Goal: Information Seeking & Learning: Learn about a topic

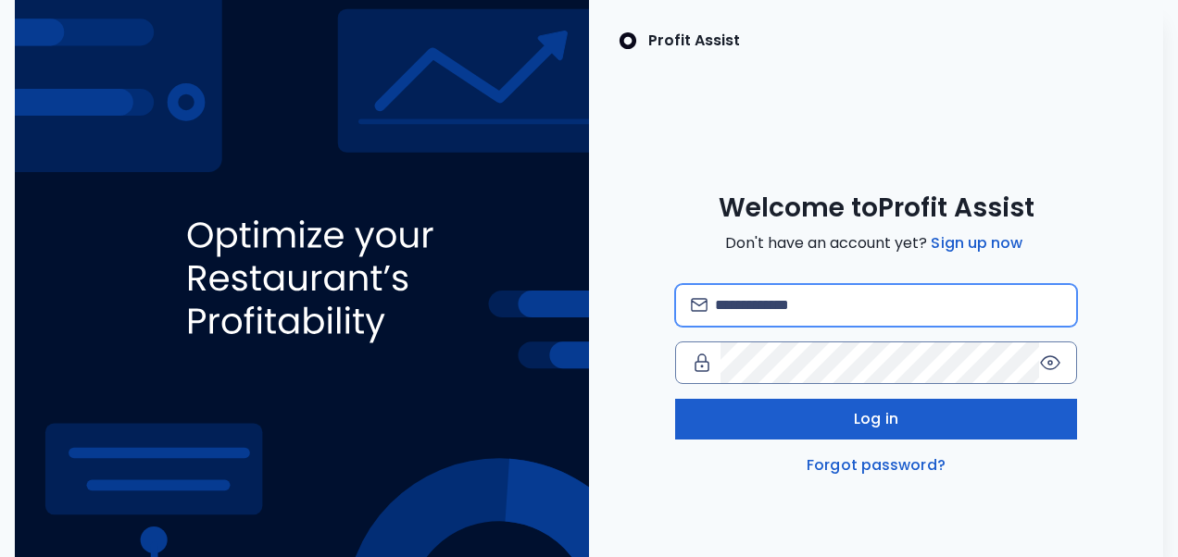
type input "**********"
click at [873, 408] on span "Log in" at bounding box center [876, 419] width 44 height 22
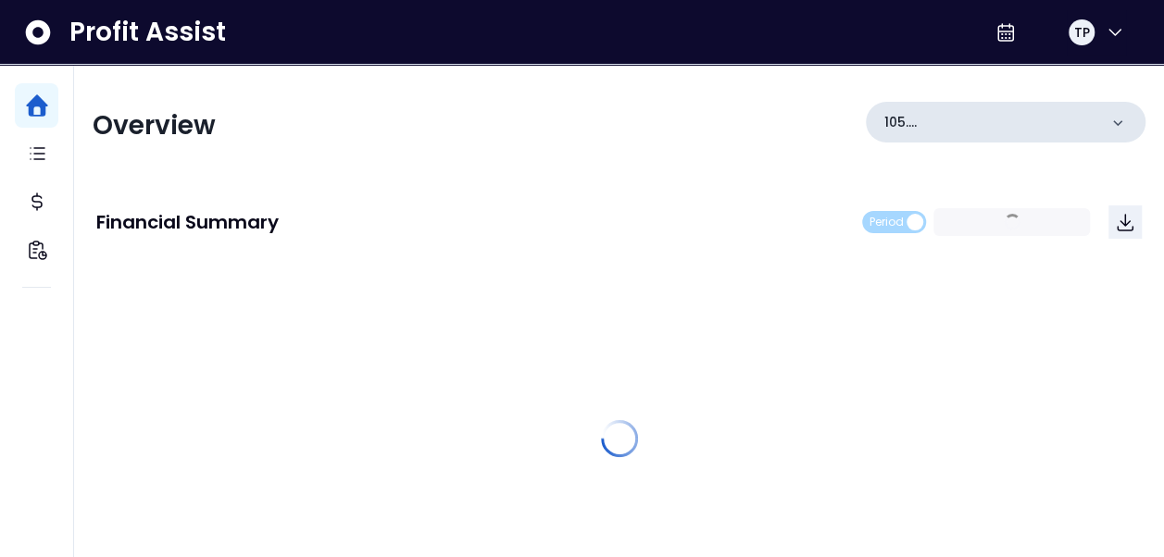
click at [1061, 139] on div "105. UTC(Oysters Rock)" at bounding box center [1006, 122] width 280 height 41
click at [1083, 128] on p "105. UTC(Oysters Rock)" at bounding box center [990, 122] width 213 height 19
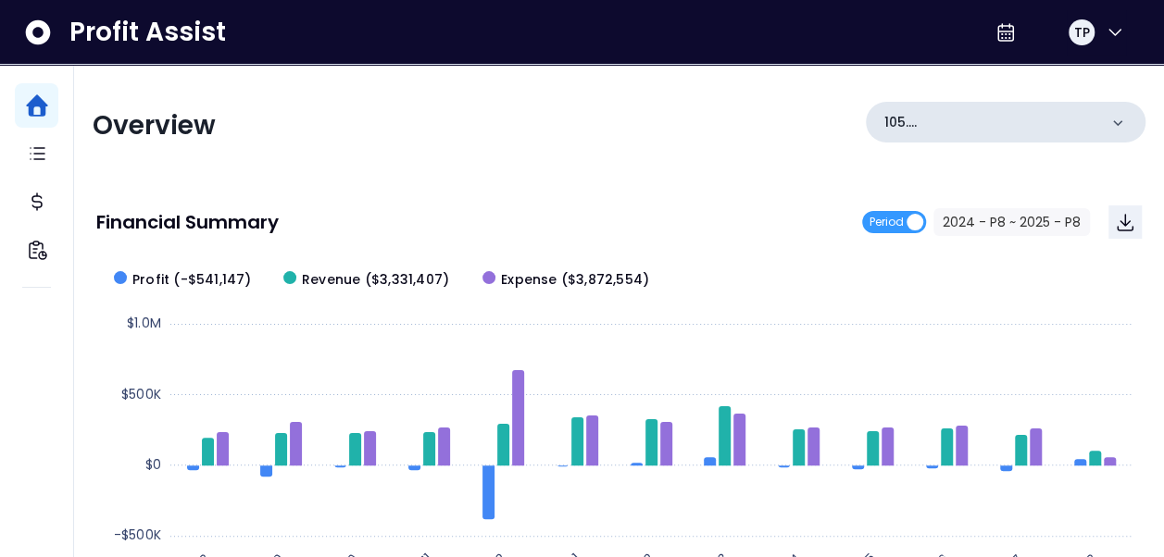
click at [1121, 120] on icon at bounding box center [1117, 123] width 19 height 19
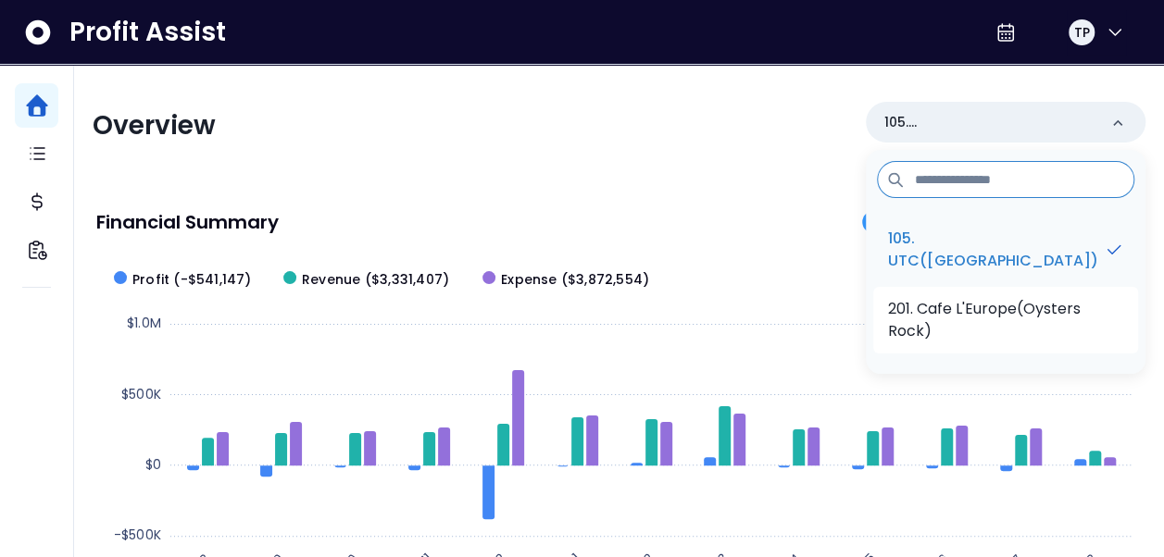
click at [1041, 326] on p "201. Cafe L'Europe(Oysters Rock)" at bounding box center [1005, 320] width 235 height 44
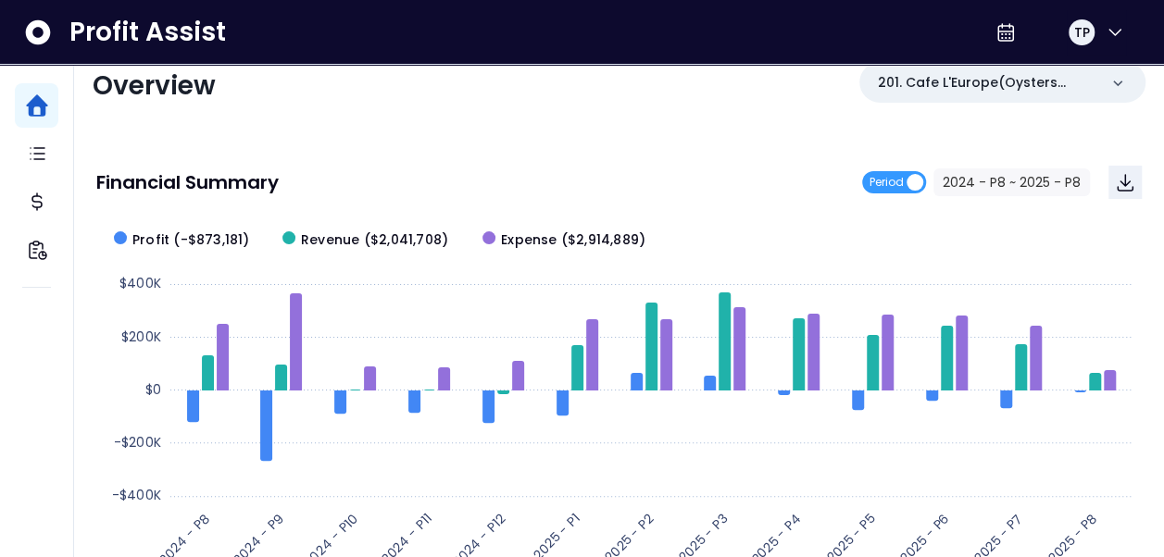
scroll to position [41, 0]
click at [176, 234] on span "Profit (-$873,181)" at bounding box center [191, 239] width 118 height 19
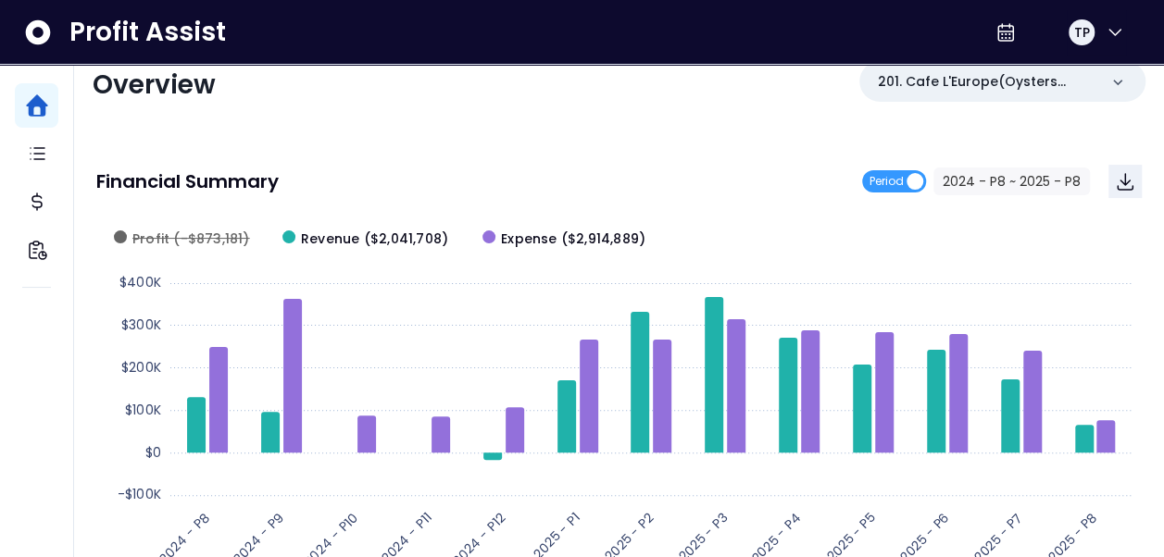
click at [176, 234] on span "Profit (-$873,181)" at bounding box center [191, 239] width 118 height 19
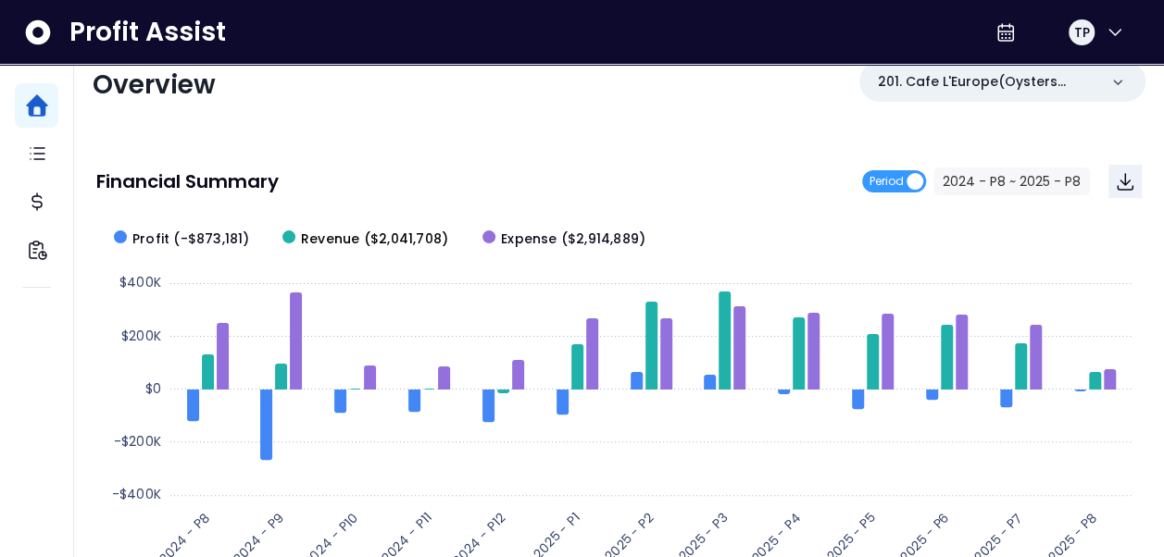
click at [331, 237] on span "Revenue ($2,041,708)" at bounding box center [374, 239] width 147 height 19
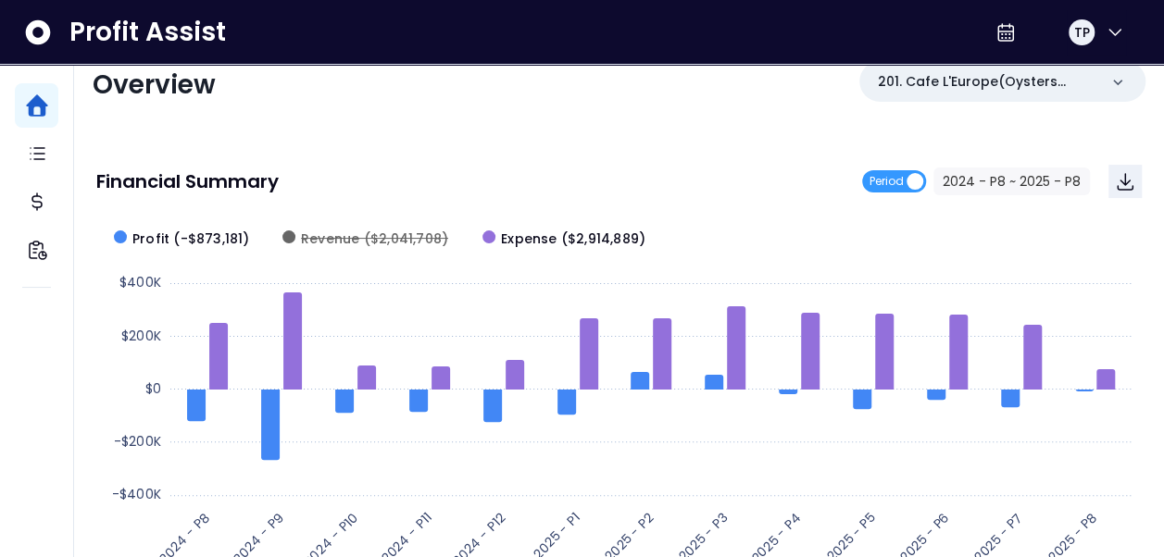
click at [331, 237] on span "Revenue ($2,041,708)" at bounding box center [374, 239] width 147 height 19
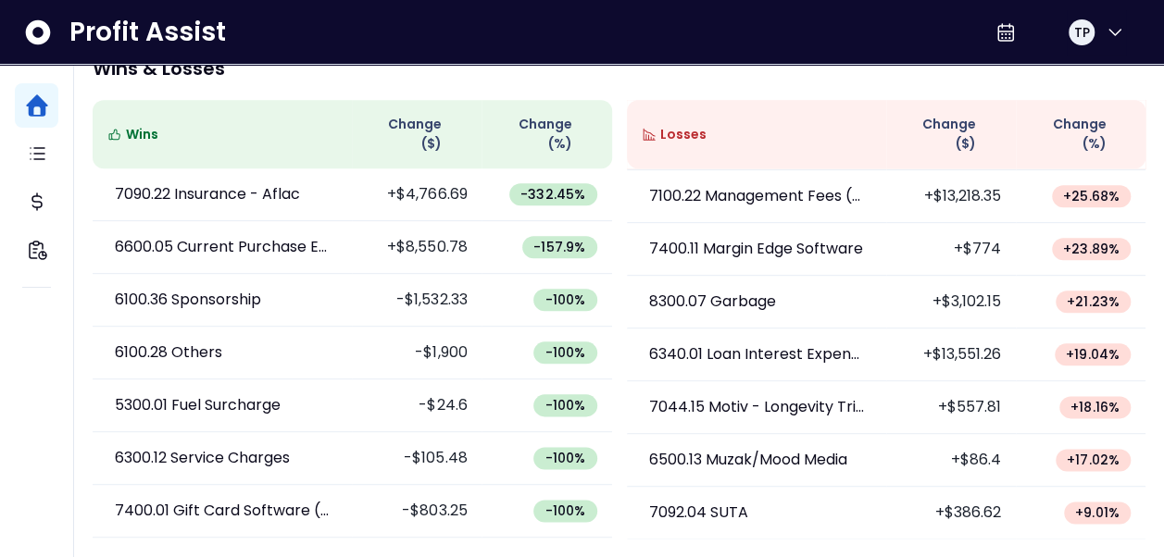
scroll to position [1477, 0]
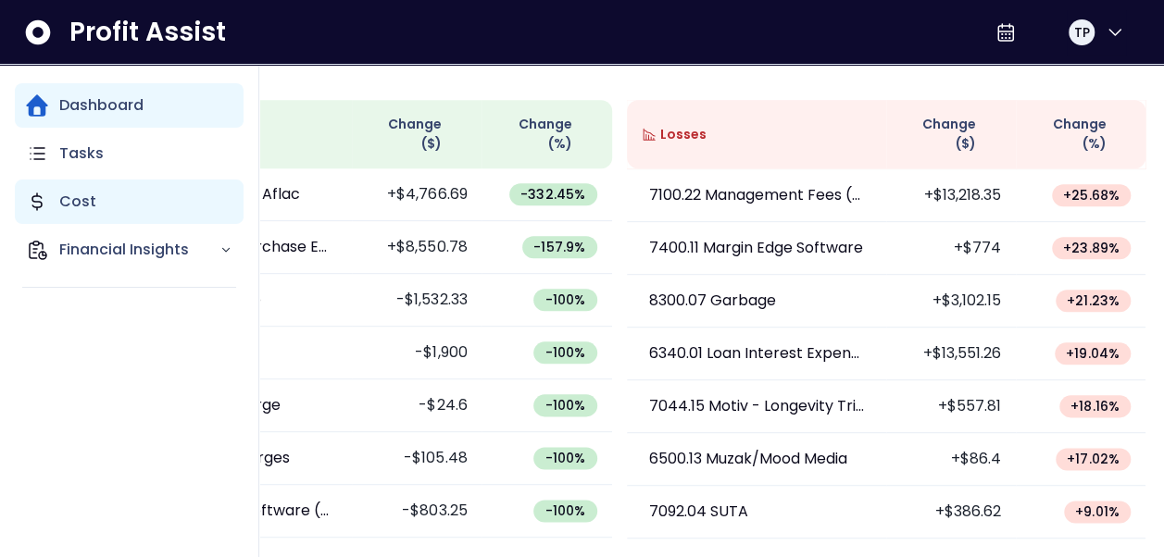
click at [62, 202] on p "Cost" at bounding box center [77, 202] width 37 height 22
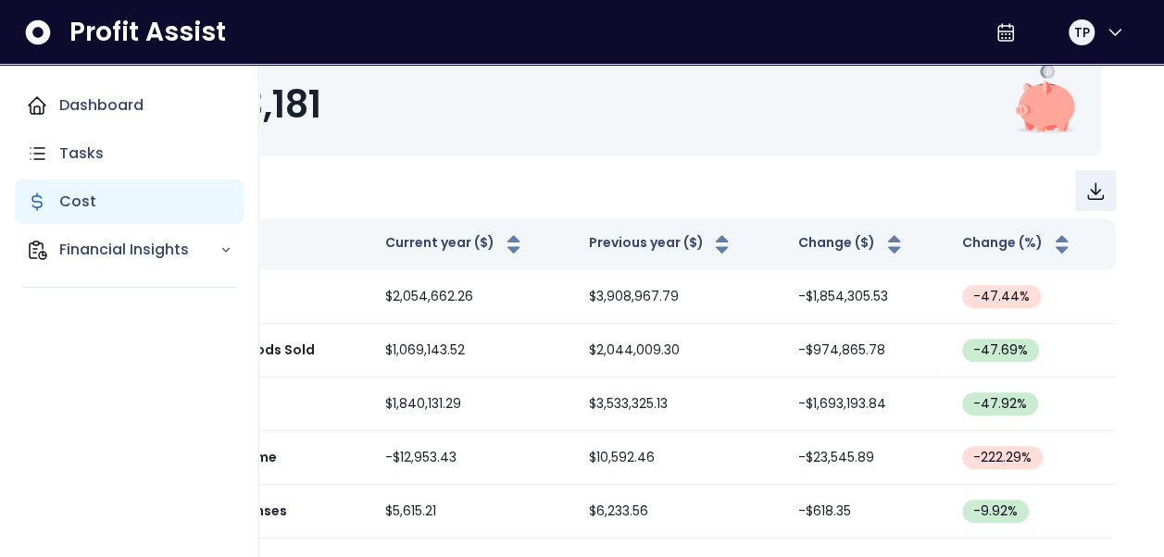
scroll to position [293, 0]
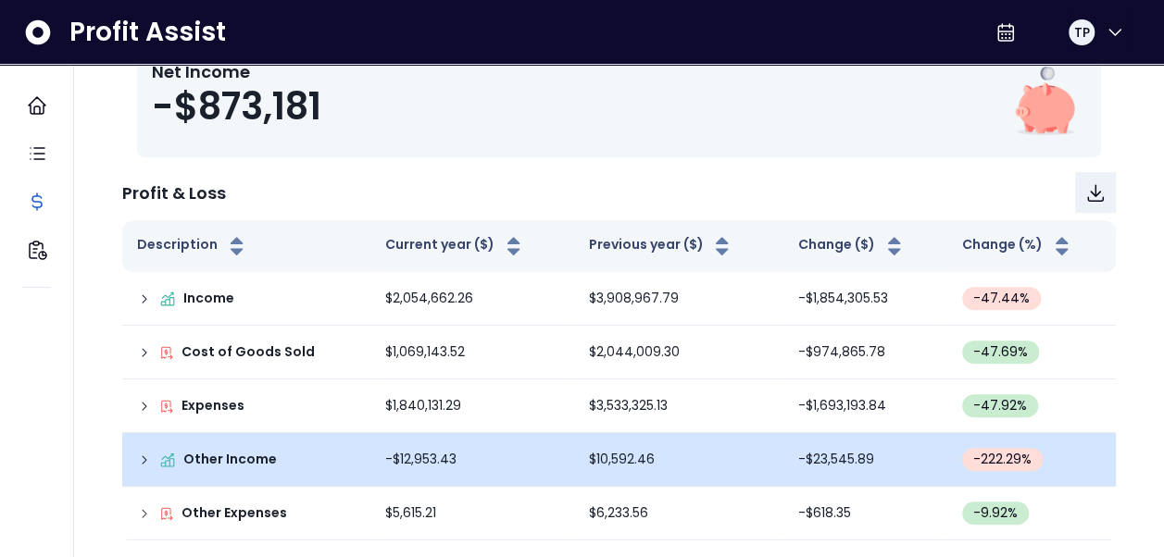
click at [314, 458] on div "Other Income" at bounding box center [246, 459] width 218 height 19
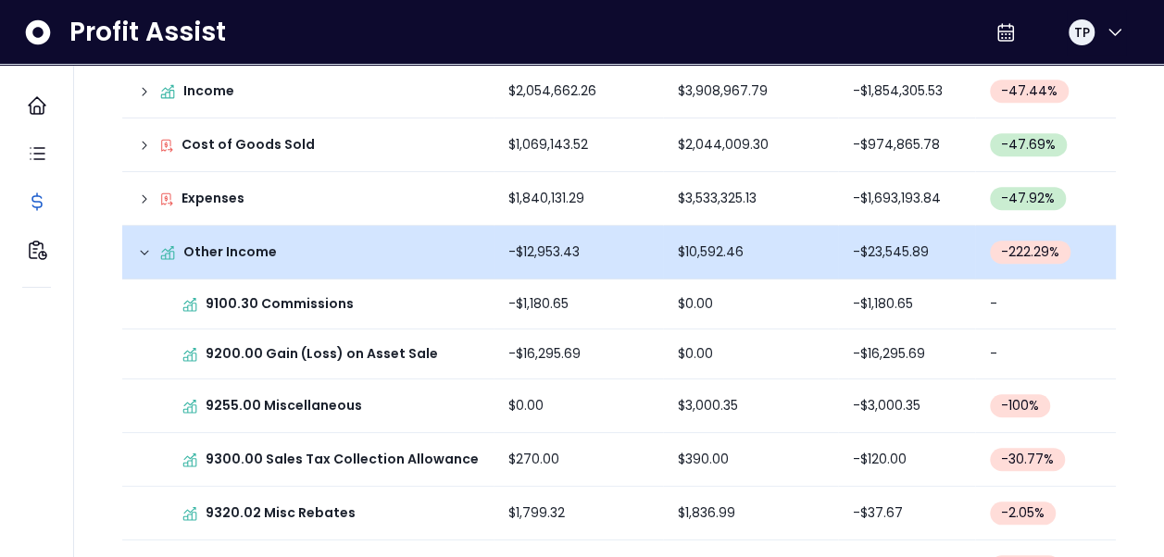
scroll to position [497, 0]
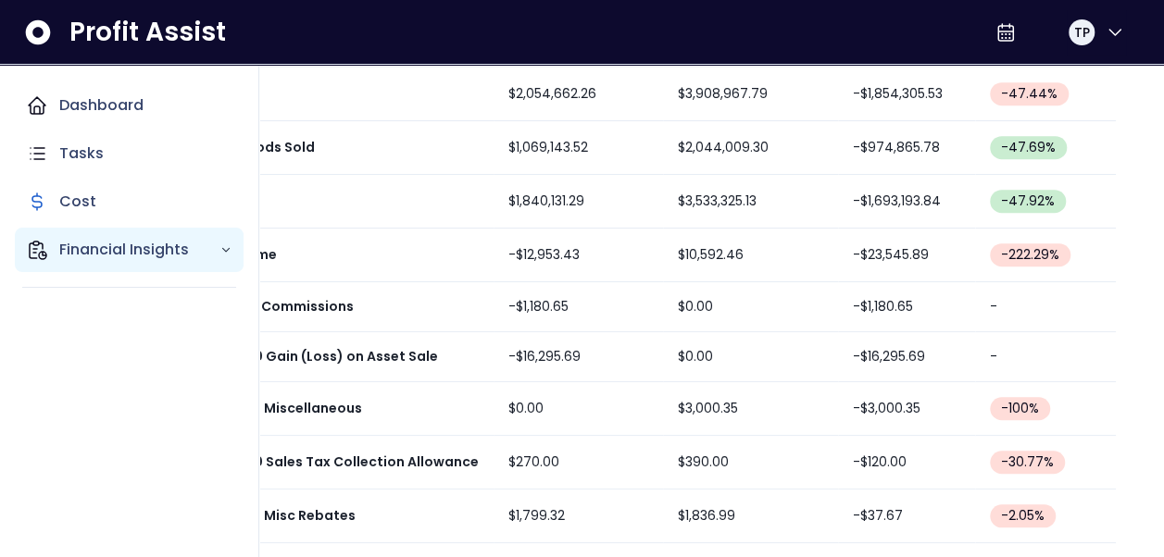
click at [89, 255] on p "Financial Insights" at bounding box center [139, 250] width 160 height 22
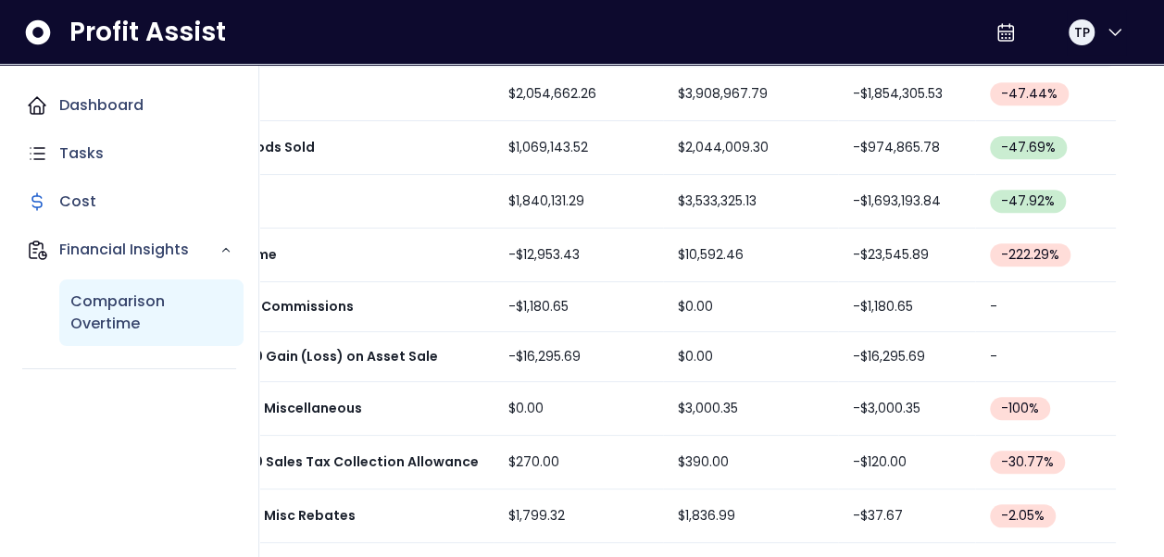
click at [124, 315] on p "Comparison Overtime" at bounding box center [151, 313] width 162 height 44
